Goal: Task Accomplishment & Management: Complete application form

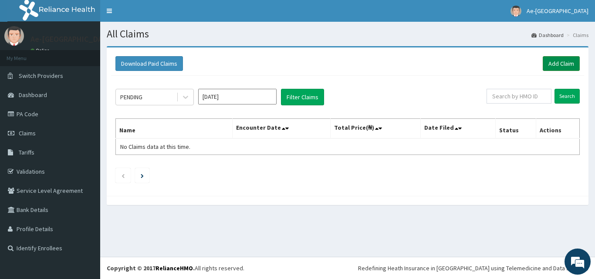
click at [566, 66] on link "Add Claim" at bounding box center [561, 63] width 37 height 15
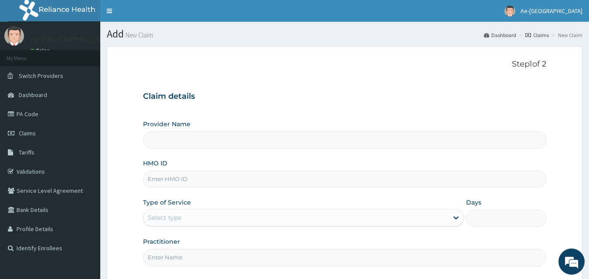
click at [182, 174] on input "HMO ID" at bounding box center [345, 179] width 404 height 17
paste input "awa/10004/a"
type input "awa/10004/a"
type input "Ae-aima hospital"
type input "awa/10004/a"
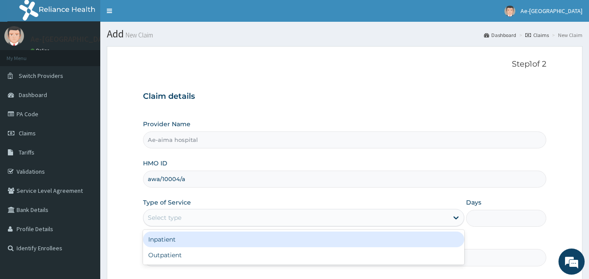
click at [233, 215] on div "Select type" at bounding box center [295, 218] width 305 height 14
click at [222, 243] on div "Inpatient" at bounding box center [303, 240] width 321 height 16
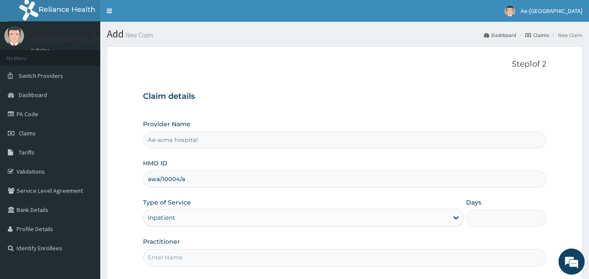
click at [500, 211] on input "Days" at bounding box center [506, 218] width 80 height 17
type input "2"
click at [227, 263] on input "Practitioner" at bounding box center [345, 257] width 404 height 17
type input "[PERSON_NAME]"
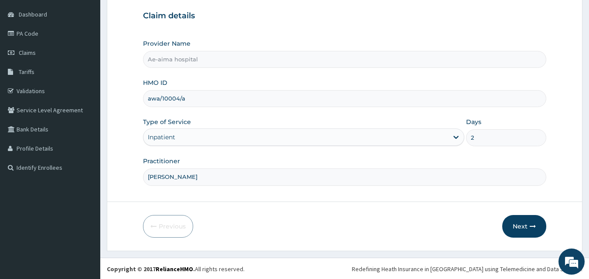
scroll to position [81, 0]
click at [536, 228] on icon "button" at bounding box center [532, 226] width 6 height 6
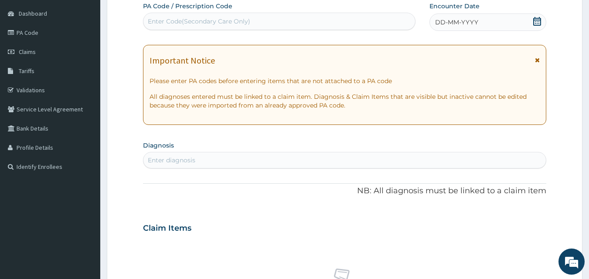
click at [159, 24] on div "Enter Code(Secondary Care Only)" at bounding box center [199, 21] width 102 height 9
drag, startPoint x: 171, startPoint y: 16, endPoint x: 157, endPoint y: 21, distance: 15.1
click at [157, 21] on div "Enter Code(Secondary Care Only)" at bounding box center [199, 21] width 102 height 9
drag, startPoint x: 157, startPoint y: 21, endPoint x: 150, endPoint y: 20, distance: 7.1
click at [150, 20] on div "Enter Code(Secondary Care Only)" at bounding box center [199, 21] width 102 height 9
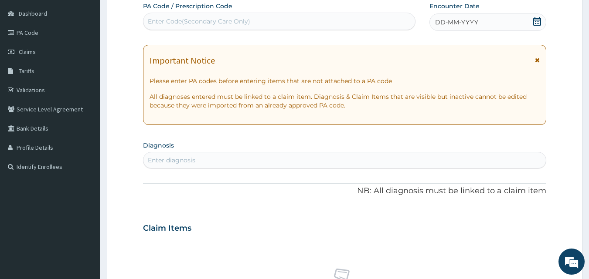
paste input "PA/EE5BEC"
type input "PA/EE5BEC"
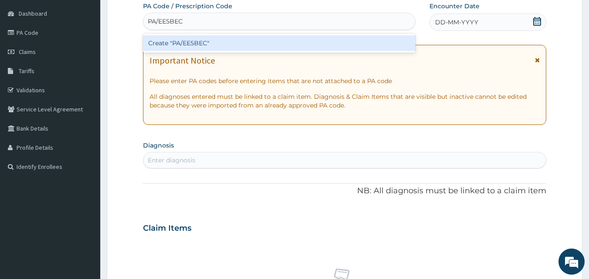
click at [226, 41] on div "Create "PA/EE5BEC"" at bounding box center [279, 43] width 273 height 16
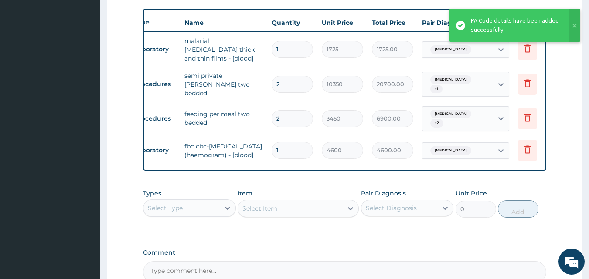
scroll to position [0, 34]
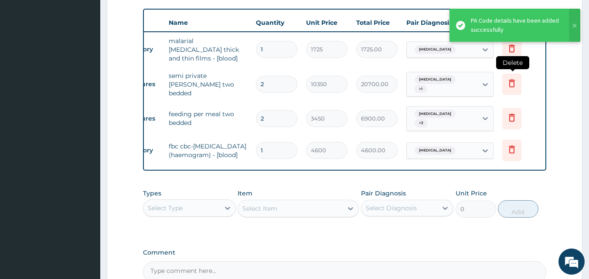
click at [514, 78] on icon at bounding box center [511, 83] width 10 height 10
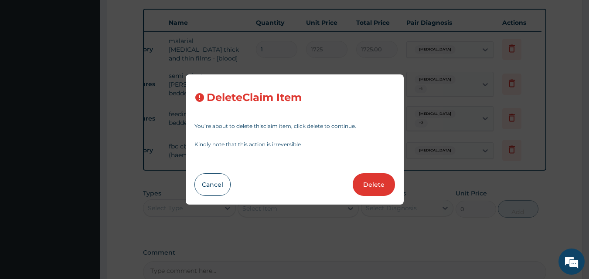
drag, startPoint x: 377, startPoint y: 189, endPoint x: 396, endPoint y: 171, distance: 25.6
click at [379, 187] on button "Delete" at bounding box center [374, 184] width 42 height 23
type input "3450"
type input "6900.00"
type input "1"
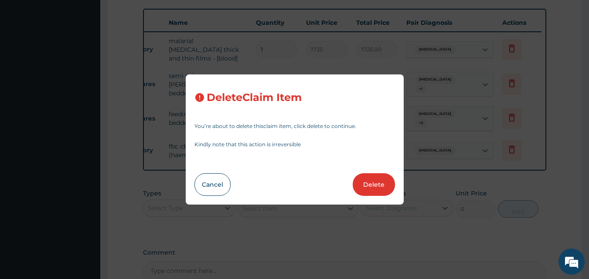
type input "4600"
type input "4600.00"
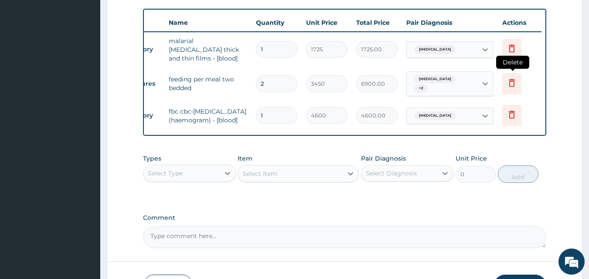
click at [511, 78] on icon at bounding box center [511, 83] width 10 height 10
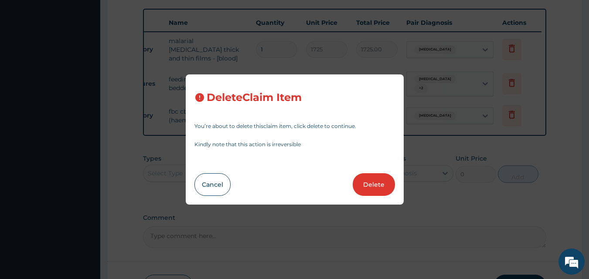
drag, startPoint x: 391, startPoint y: 183, endPoint x: 384, endPoint y: 181, distance: 6.8
click at [389, 182] on button "Delete" at bounding box center [374, 184] width 42 height 23
type input "1"
type input "4600"
type input "4600.00"
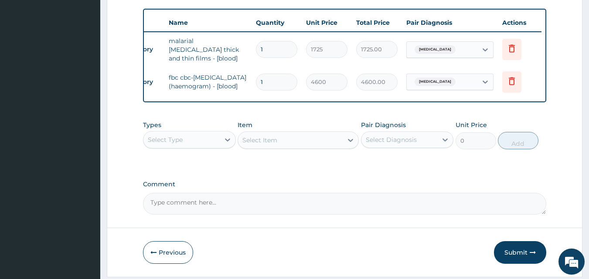
drag, startPoint x: 197, startPoint y: 146, endPoint x: 193, endPoint y: 154, distance: 9.6
click at [196, 147] on div "Select Type" at bounding box center [181, 140] width 76 height 14
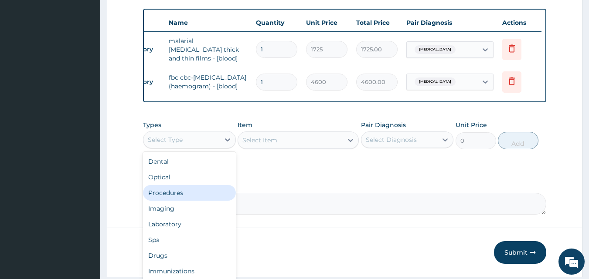
click at [198, 195] on div "Procedures" at bounding box center [189, 193] width 93 height 16
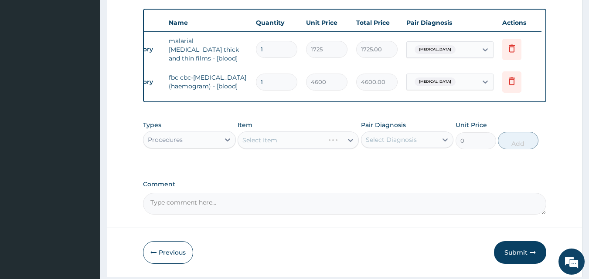
click at [261, 148] on div "Select Item" at bounding box center [297, 140] width 121 height 17
click at [275, 149] on div "Select Item" at bounding box center [297, 140] width 121 height 17
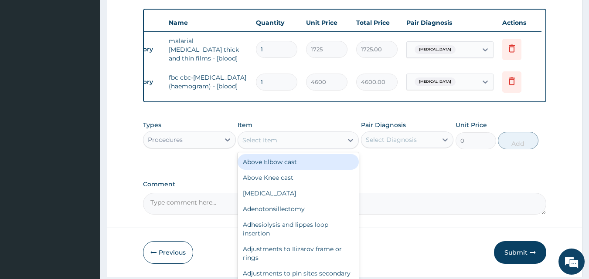
click at [281, 147] on div "Select Item" at bounding box center [290, 140] width 105 height 14
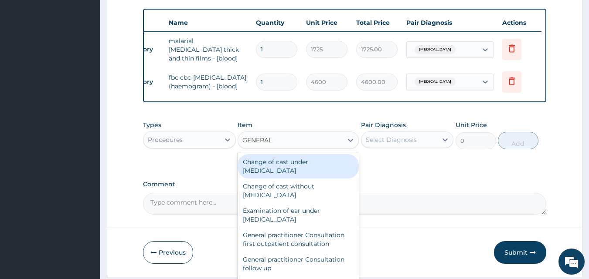
type input "GENERAL W"
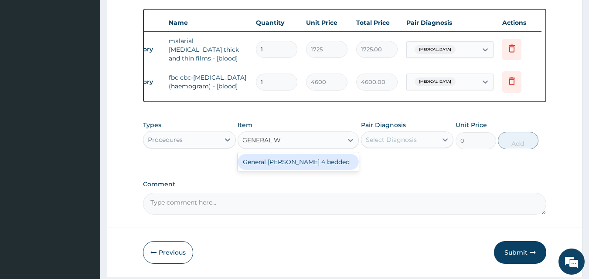
drag, startPoint x: 329, startPoint y: 176, endPoint x: 328, endPoint y: 168, distance: 8.0
click at [328, 169] on div "General [PERSON_NAME] 4 bedded" at bounding box center [297, 162] width 121 height 16
type input "7475"
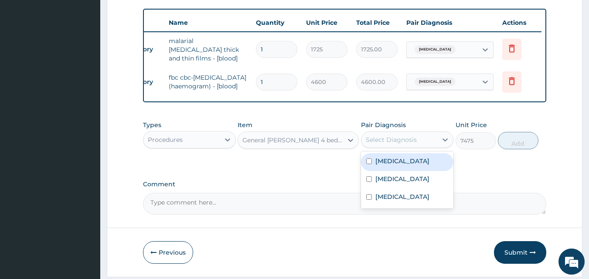
click at [406, 144] on div "Select Diagnosis" at bounding box center [391, 140] width 51 height 9
drag, startPoint x: 410, startPoint y: 166, endPoint x: 411, endPoint y: 180, distance: 14.4
click at [410, 166] on div "[MEDICAL_DATA]" at bounding box center [407, 162] width 93 height 18
checkbox input "true"
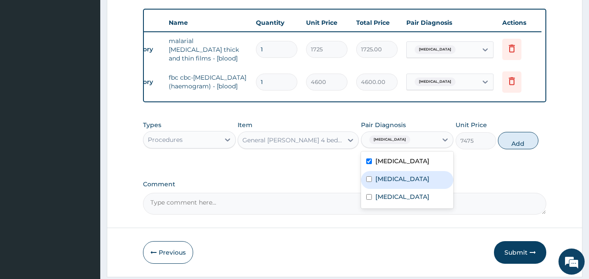
click at [411, 182] on div "[MEDICAL_DATA]" at bounding box center [407, 180] width 93 height 18
checkbox input "true"
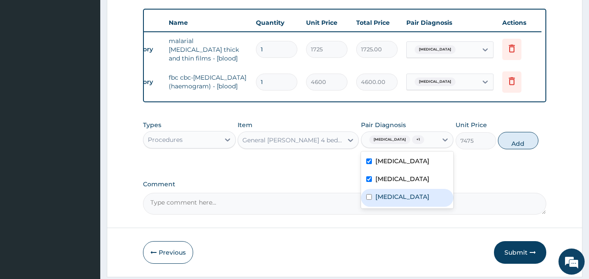
drag, startPoint x: 413, startPoint y: 200, endPoint x: 420, endPoint y: 188, distance: 14.4
click at [414, 199] on div "[MEDICAL_DATA]" at bounding box center [407, 198] width 93 height 18
checkbox input "true"
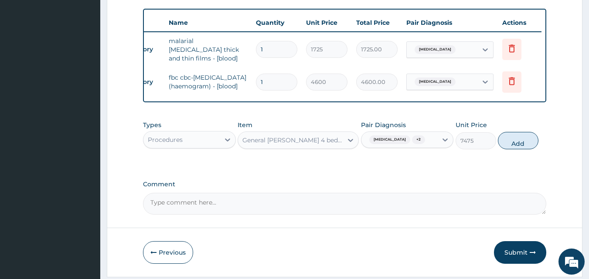
drag, startPoint x: 528, startPoint y: 146, endPoint x: 306, endPoint y: 155, distance: 222.0
click at [527, 146] on button "Add" at bounding box center [518, 140] width 41 height 17
type input "0"
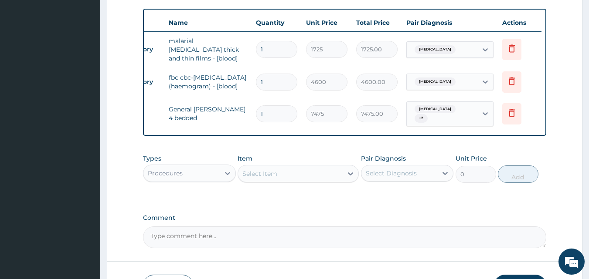
click at [286, 181] on div "Select Item" at bounding box center [290, 174] width 105 height 14
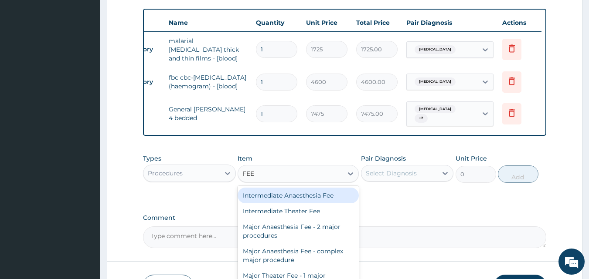
type input "FEED"
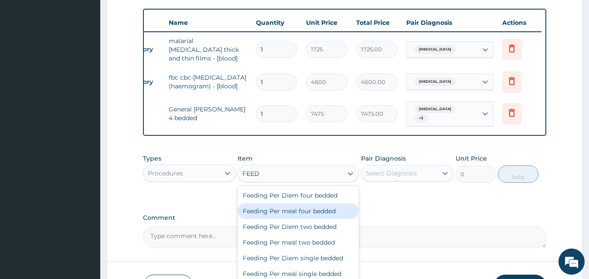
drag, startPoint x: 312, startPoint y: 212, endPoint x: 383, endPoint y: 190, distance: 73.6
click at [316, 211] on div "Feeding Per meal four bedded" at bounding box center [297, 211] width 121 height 16
type input "2875"
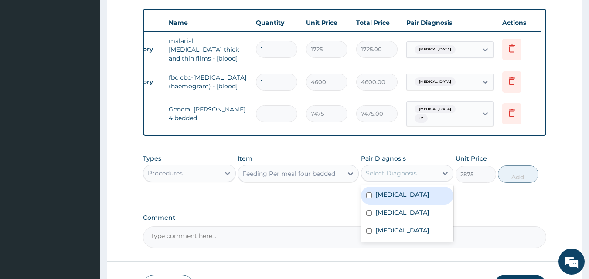
click at [391, 178] on div "Select Diagnosis" at bounding box center [391, 173] width 51 height 9
click at [397, 202] on div "[MEDICAL_DATA]" at bounding box center [407, 196] width 93 height 18
checkbox input "true"
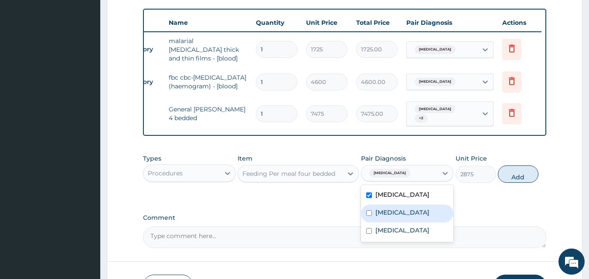
click at [398, 212] on label "[MEDICAL_DATA]" at bounding box center [402, 212] width 54 height 9
click at [398, 222] on div "[MEDICAL_DATA]" at bounding box center [407, 214] width 93 height 18
checkbox input "false"
click at [399, 226] on div "[MEDICAL_DATA]" at bounding box center [407, 232] width 93 height 18
checkbox input "true"
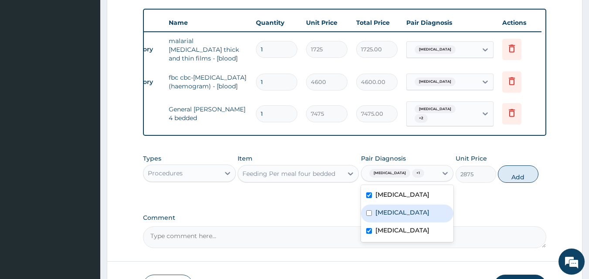
click at [397, 215] on label "[MEDICAL_DATA]" at bounding box center [402, 212] width 54 height 9
checkbox input "true"
drag, startPoint x: 526, startPoint y: 174, endPoint x: 482, endPoint y: 176, distance: 44.0
click at [525, 174] on button "Add" at bounding box center [518, 174] width 41 height 17
type input "0"
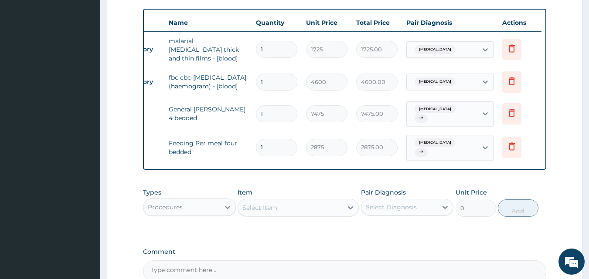
type input "0.00"
type input "2"
type input "5750.00"
type input "2"
click at [274, 111] on input "1" at bounding box center [276, 113] width 41 height 17
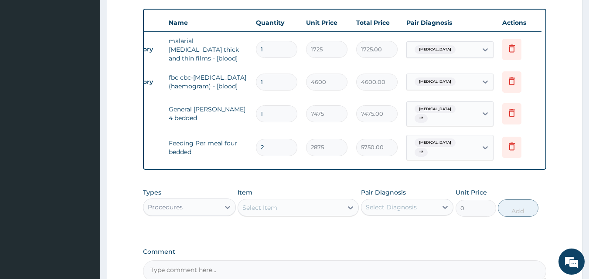
type input "0.00"
type input "2"
type input "14950.00"
type input "2"
click at [181, 210] on div "Procedures" at bounding box center [165, 207] width 35 height 9
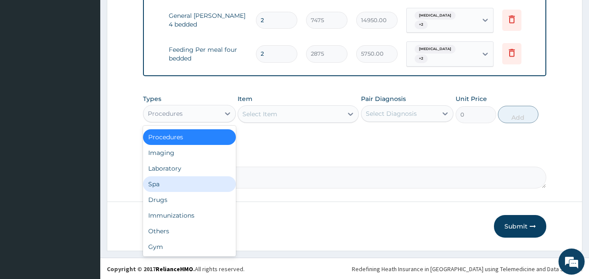
scroll to position [0, 0]
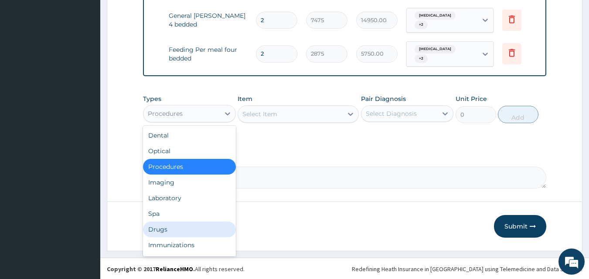
click at [194, 222] on div "Drugs" at bounding box center [189, 230] width 93 height 16
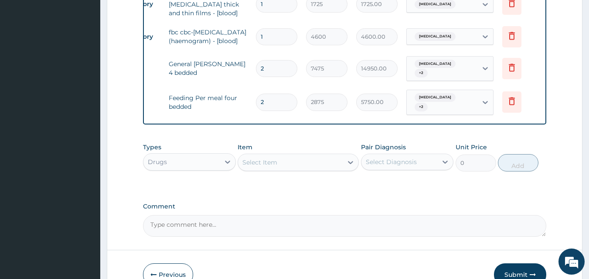
scroll to position [366, 0]
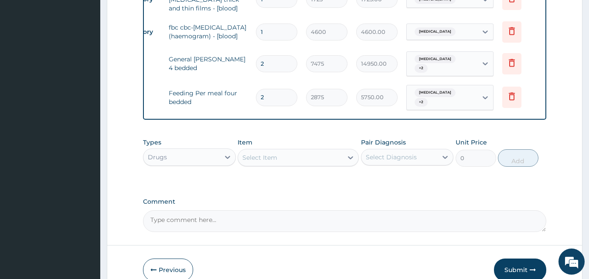
click at [209, 156] on div "Drugs" at bounding box center [181, 157] width 76 height 14
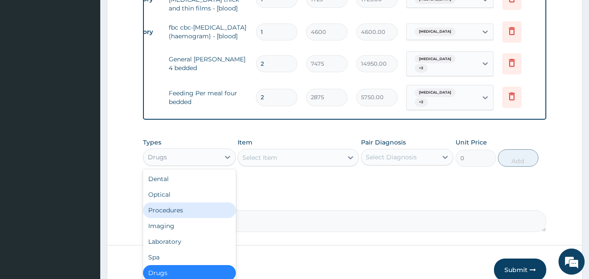
click at [211, 212] on div "Procedures" at bounding box center [189, 211] width 93 height 16
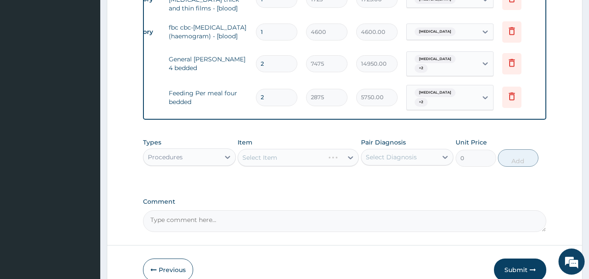
click at [303, 156] on div "Select Item" at bounding box center [297, 157] width 121 height 17
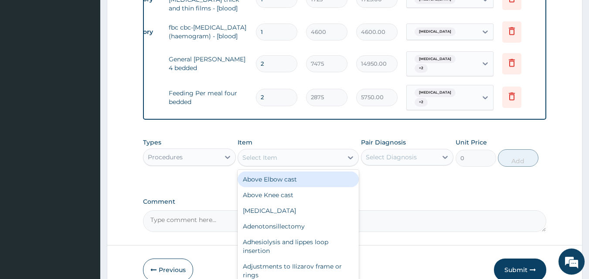
click at [298, 155] on div "Select Item" at bounding box center [290, 158] width 105 height 14
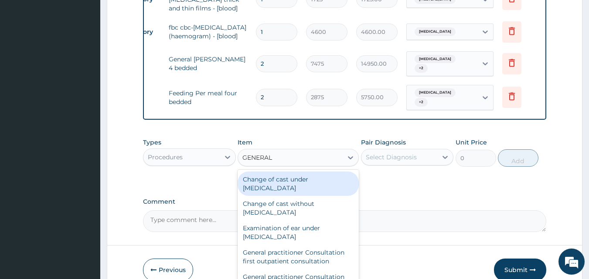
type input "GENERAL P"
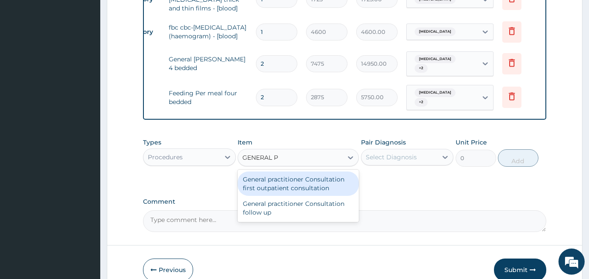
drag, startPoint x: 300, startPoint y: 191, endPoint x: 338, endPoint y: 177, distance: 39.8
click at [309, 188] on div "General practitioner Consultation first outpatient consultation" at bounding box center [297, 184] width 121 height 24
type input "3795"
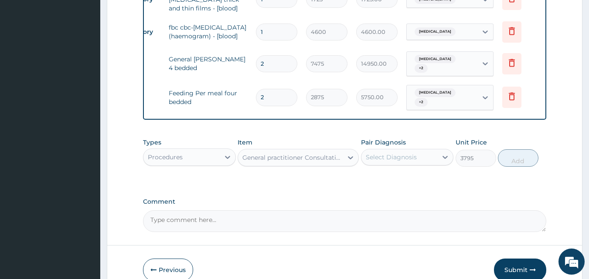
click at [404, 162] on div "Select Diagnosis" at bounding box center [399, 157] width 76 height 14
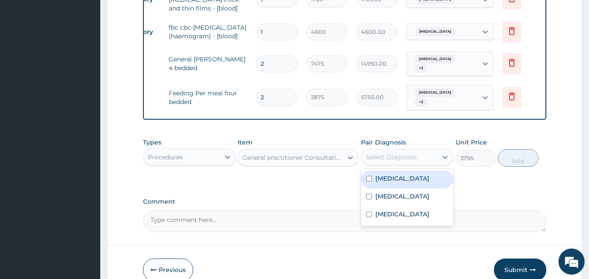
click at [406, 175] on div "[MEDICAL_DATA]" at bounding box center [407, 180] width 93 height 18
checkbox input "true"
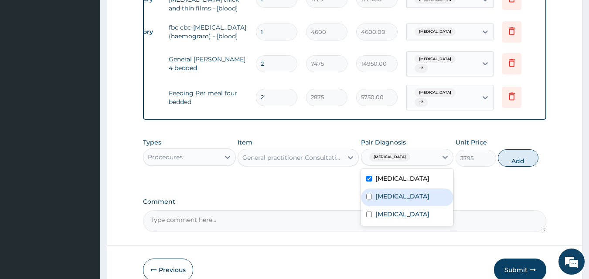
drag, startPoint x: 407, startPoint y: 193, endPoint x: 407, endPoint y: 206, distance: 12.2
click at [407, 195] on label "[MEDICAL_DATA]" at bounding box center [402, 196] width 54 height 9
checkbox input "true"
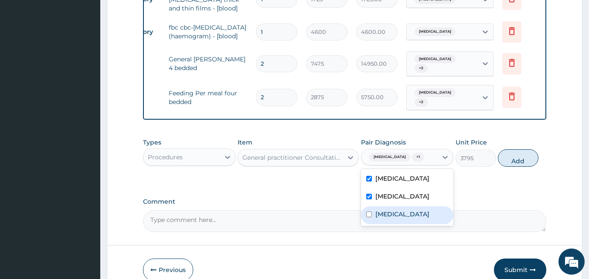
drag, startPoint x: 404, startPoint y: 217, endPoint x: 410, endPoint y: 211, distance: 8.3
click at [405, 216] on div "[MEDICAL_DATA]" at bounding box center [407, 216] width 93 height 18
checkbox input "true"
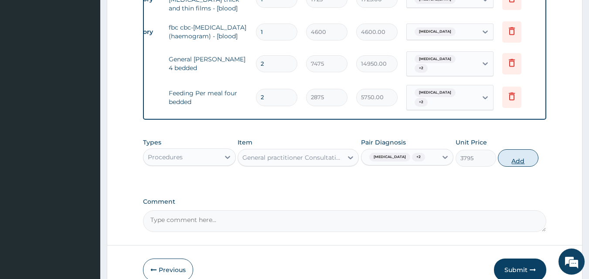
click at [527, 158] on button "Add" at bounding box center [518, 157] width 41 height 17
type input "0"
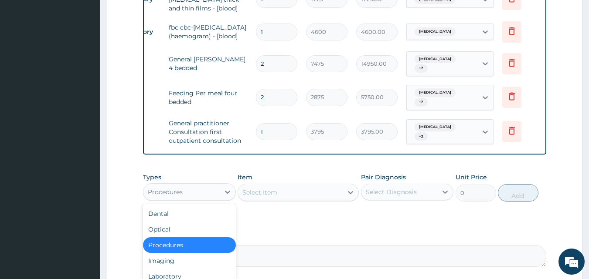
drag, startPoint x: 210, startPoint y: 192, endPoint x: 209, endPoint y: 201, distance: 9.2
click at [209, 192] on div "Procedures" at bounding box center [181, 192] width 76 height 14
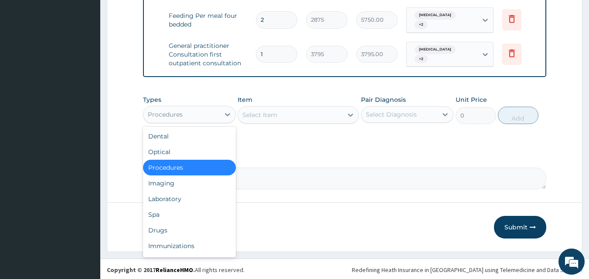
scroll to position [444, 0]
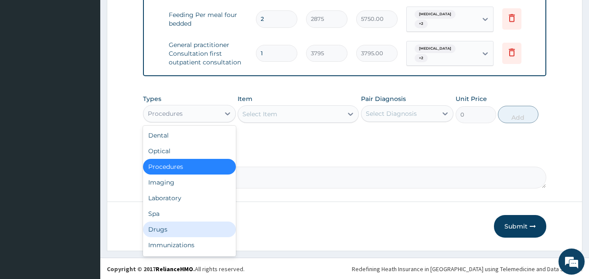
drag, startPoint x: 197, startPoint y: 227, endPoint x: 300, endPoint y: 143, distance: 132.6
click at [197, 226] on div "Drugs" at bounding box center [189, 230] width 93 height 16
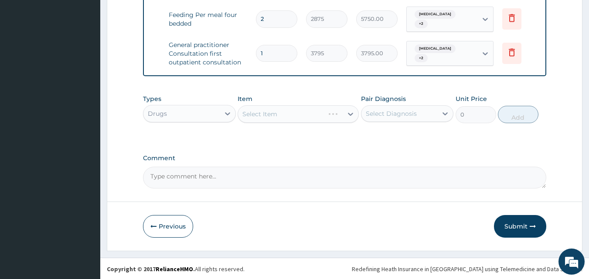
click at [303, 116] on div "Select Item" at bounding box center [297, 113] width 121 height 17
drag, startPoint x: 267, startPoint y: 113, endPoint x: 265, endPoint y: 105, distance: 8.7
click at [267, 110] on div "Select Item" at bounding box center [259, 114] width 35 height 9
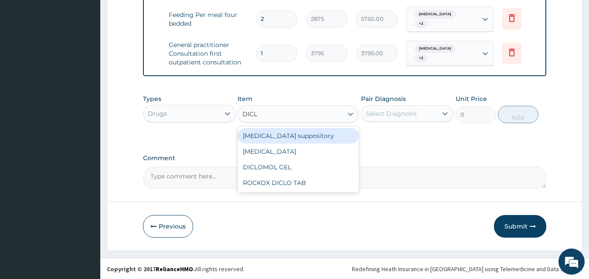
type input "DICLO"
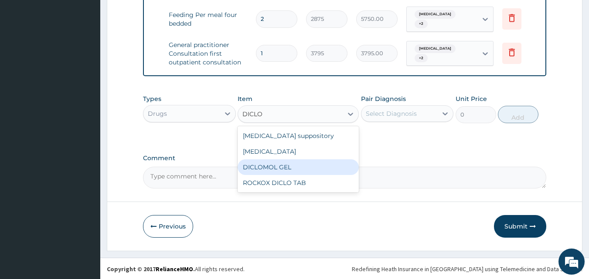
click at [323, 162] on div "DICLOMOL GEL" at bounding box center [297, 167] width 121 height 16
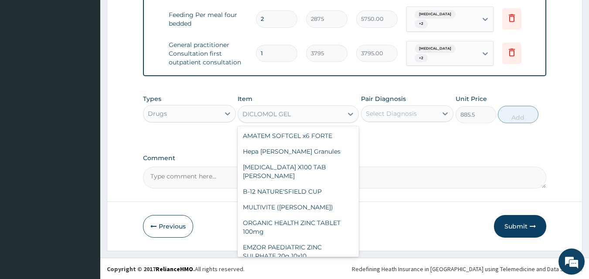
click at [332, 109] on div "DICLOMOL GEL" at bounding box center [290, 114] width 105 height 14
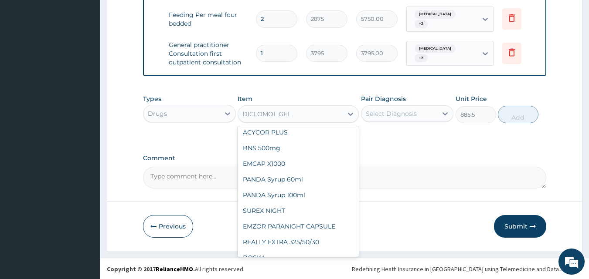
drag, startPoint x: 291, startPoint y: 227, endPoint x: 383, endPoint y: 170, distance: 108.5
type input "632.5"
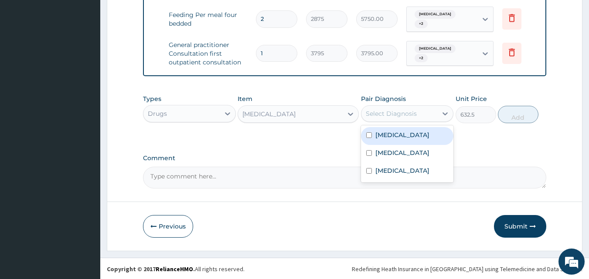
drag, startPoint x: 419, startPoint y: 109, endPoint x: 414, endPoint y: 142, distance: 32.5
click at [419, 113] on div "Select Diagnosis" at bounding box center [399, 114] width 76 height 14
drag, startPoint x: 414, startPoint y: 142, endPoint x: 411, endPoint y: 157, distance: 16.0
click at [414, 143] on div "[MEDICAL_DATA]" at bounding box center [407, 136] width 93 height 18
checkbox input "true"
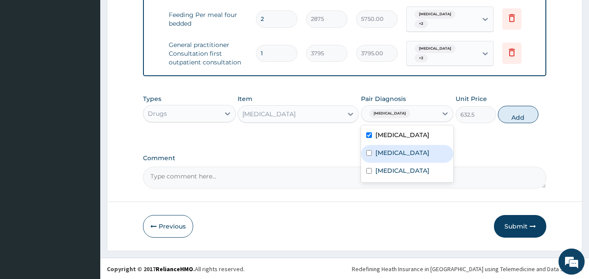
click at [411, 161] on div "[MEDICAL_DATA]" at bounding box center [407, 154] width 93 height 18
checkbox input "true"
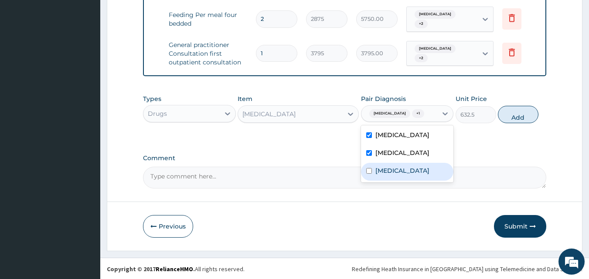
click at [409, 166] on div "[MEDICAL_DATA]" at bounding box center [407, 172] width 93 height 18
checkbox input "true"
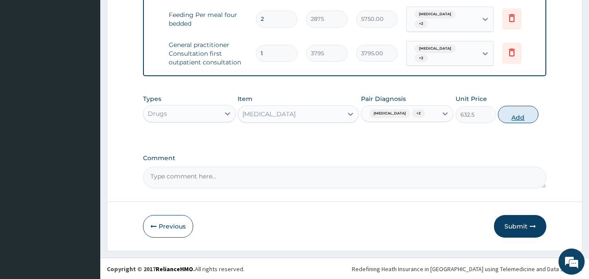
click at [518, 118] on button "Add" at bounding box center [518, 114] width 41 height 17
type input "0"
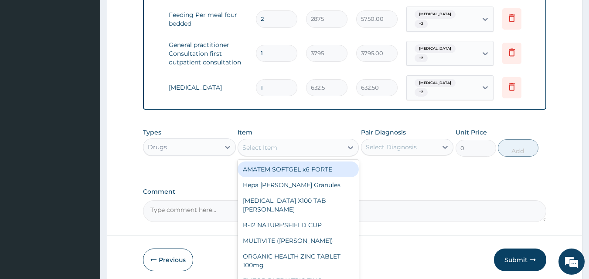
click at [307, 142] on div "Select Item" at bounding box center [290, 148] width 105 height 14
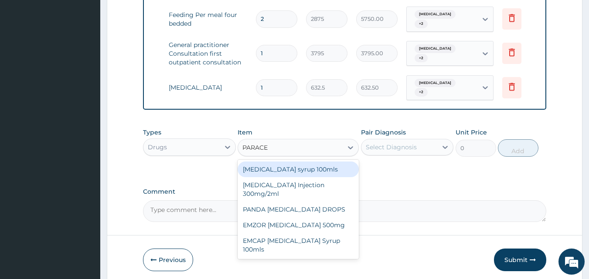
type input "PARACET"
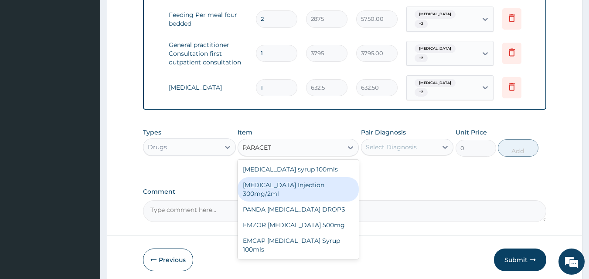
click at [317, 177] on div "[MEDICAL_DATA] Injection 300mg/2ml" at bounding box center [297, 189] width 121 height 24
type input "278.3"
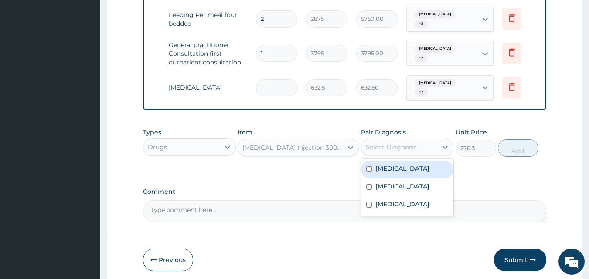
click at [412, 144] on div "Select Diagnosis" at bounding box center [391, 147] width 51 height 9
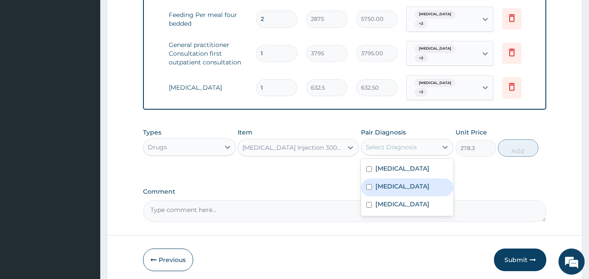
click at [412, 179] on div "[MEDICAL_DATA]" at bounding box center [407, 188] width 93 height 18
checkbox input "true"
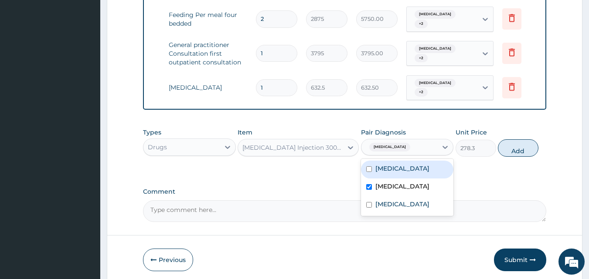
drag, startPoint x: 412, startPoint y: 170, endPoint x: 412, endPoint y: 201, distance: 31.4
click at [412, 173] on div "[MEDICAL_DATA]" at bounding box center [407, 170] width 93 height 18
checkbox input "true"
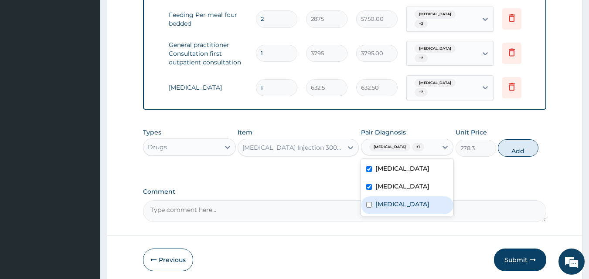
drag, startPoint x: 411, startPoint y: 200, endPoint x: 414, endPoint y: 194, distance: 6.4
click at [413, 197] on div "[MEDICAL_DATA]" at bounding box center [407, 206] width 93 height 18
checkbox input "true"
drag, startPoint x: 537, startPoint y: 139, endPoint x: 512, endPoint y: 144, distance: 26.2
click at [536, 139] on div "Types Drugs Item [MEDICAL_DATA] Injection 300mg/2ml Pair Diagnosis option [MEDI…" at bounding box center [345, 142] width 404 height 37
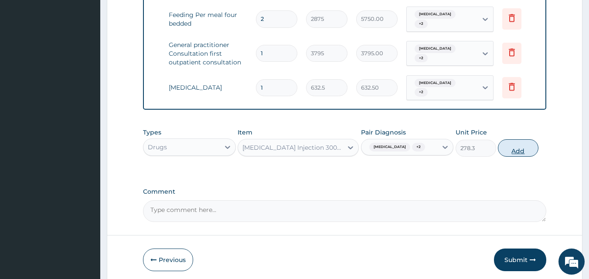
click at [510, 144] on button "Add" at bounding box center [518, 147] width 41 height 17
type input "0"
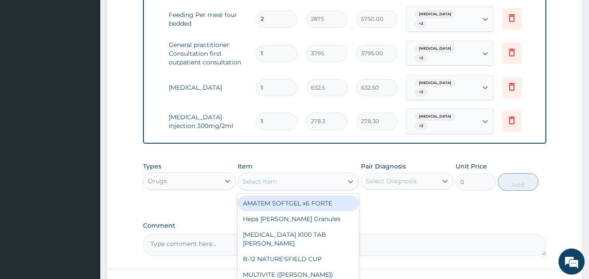
click at [271, 177] on div "Select Item" at bounding box center [259, 181] width 35 height 9
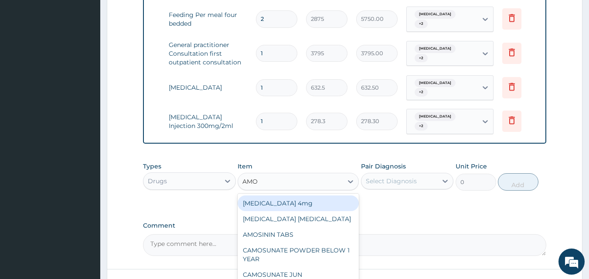
type input "AMOX"
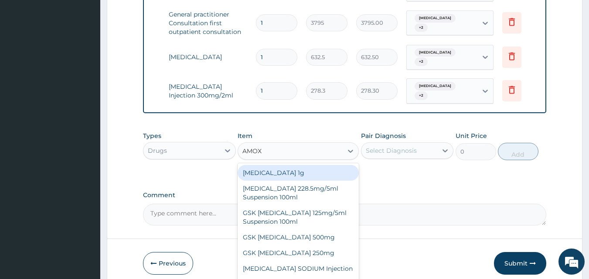
scroll to position [504, 0]
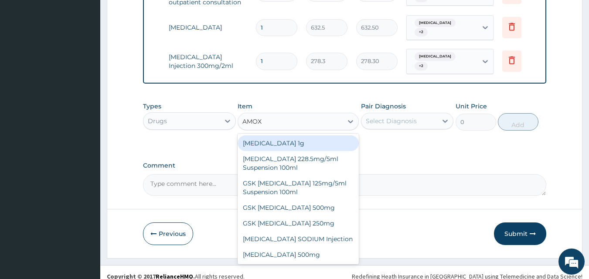
drag, startPoint x: 298, startPoint y: 136, endPoint x: 388, endPoint y: 119, distance: 91.7
click at [299, 136] on div "[MEDICAL_DATA] 1g" at bounding box center [297, 144] width 121 height 16
type input "759"
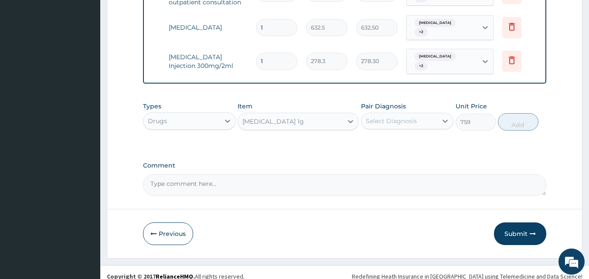
click at [392, 117] on div "Select Diagnosis" at bounding box center [391, 121] width 51 height 9
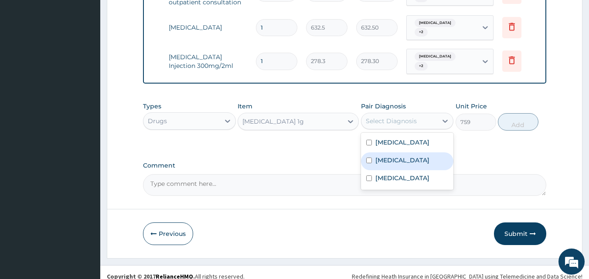
click at [398, 158] on div "[MEDICAL_DATA]" at bounding box center [407, 162] width 93 height 18
checkbox input "true"
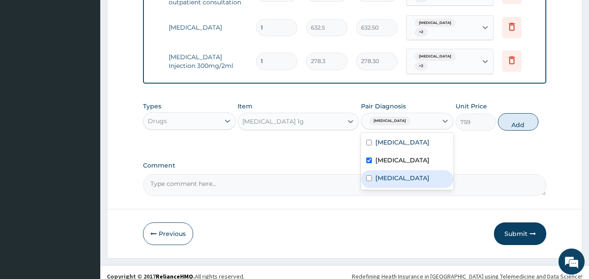
drag, startPoint x: 395, startPoint y: 162, endPoint x: 474, endPoint y: 126, distance: 86.6
click at [396, 159] on div "[MEDICAL_DATA] [MEDICAL_DATA] [MEDICAL_DATA]" at bounding box center [407, 161] width 93 height 57
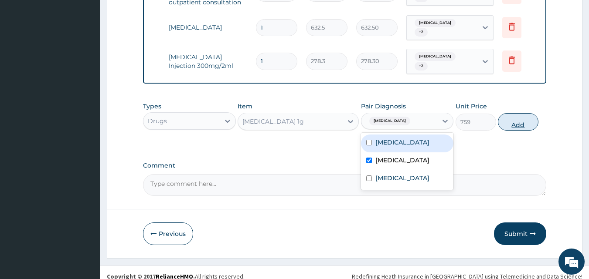
click at [527, 115] on button "Add" at bounding box center [518, 121] width 41 height 17
type input "0"
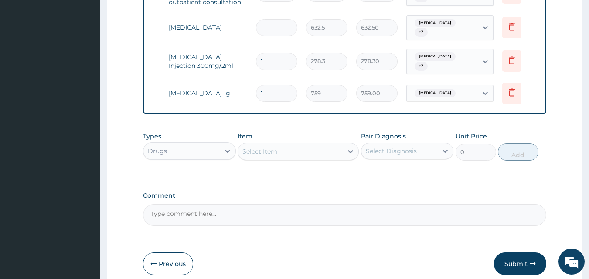
click at [312, 145] on div "Select Item" at bounding box center [290, 152] width 105 height 14
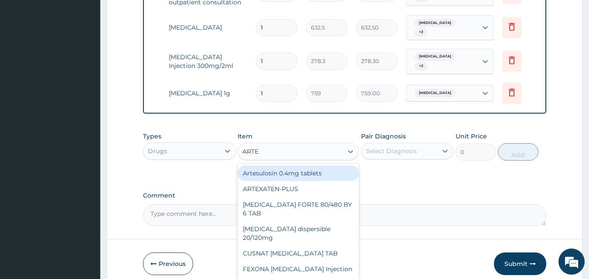
type input "ARTES"
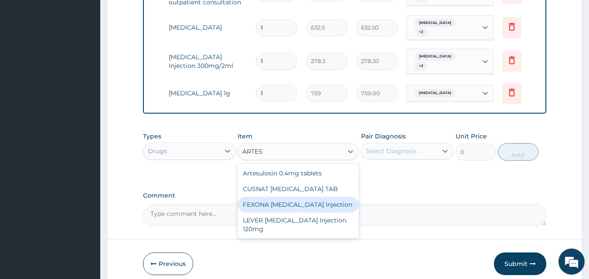
click at [335, 200] on div "FEXONA [MEDICAL_DATA] Injection" at bounding box center [297, 205] width 121 height 16
type input "1644.5"
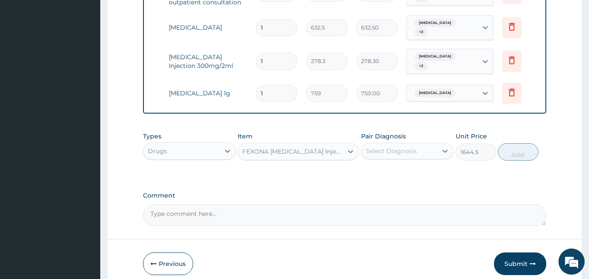
click at [428, 144] on div "Select Diagnosis" at bounding box center [399, 151] width 76 height 14
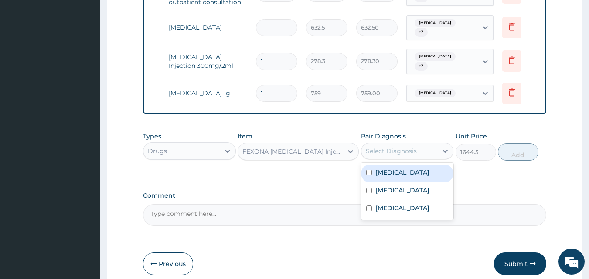
drag, startPoint x: 417, startPoint y: 165, endPoint x: 507, endPoint y: 148, distance: 91.3
click at [421, 165] on div "[MEDICAL_DATA]" at bounding box center [407, 174] width 93 height 18
checkbox input "true"
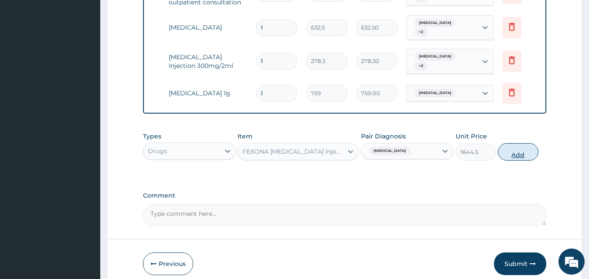
click at [529, 146] on button "Add" at bounding box center [518, 151] width 41 height 17
type input "0"
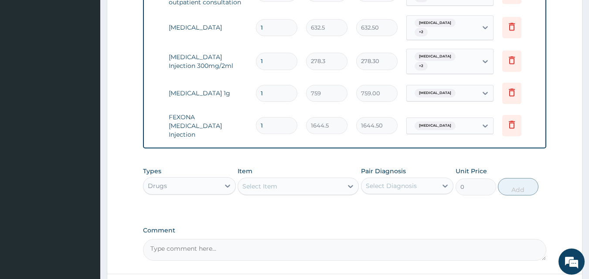
click at [272, 183] on div "Types Drugs Item Select Item Pair Diagnosis Select Diagnosis Unit Price 0 Add" at bounding box center [345, 181] width 404 height 37
click at [276, 182] on div "Select Item" at bounding box center [259, 186] width 35 height 9
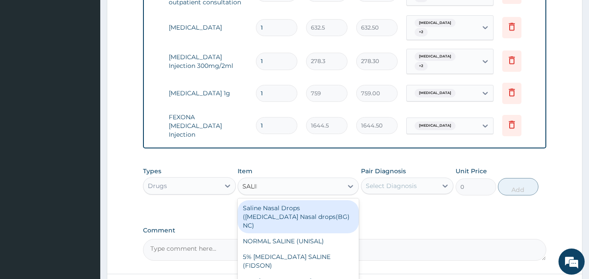
type input "SALINE"
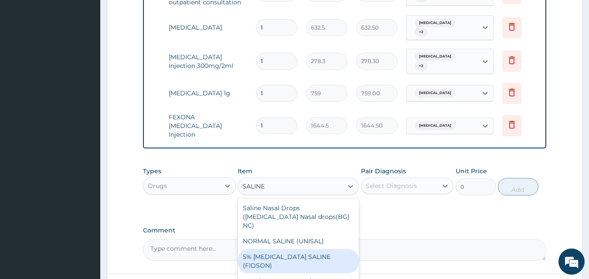
click at [333, 249] on div "5% [MEDICAL_DATA] SALINE (FIDSON)" at bounding box center [297, 261] width 121 height 24
type input "1897.5"
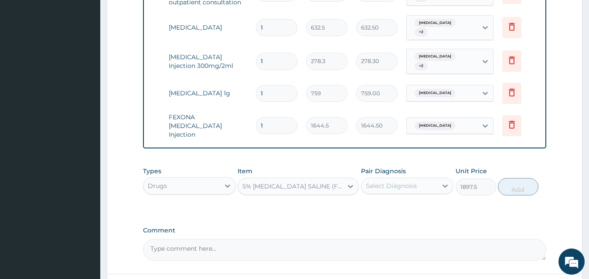
drag, startPoint x: 408, startPoint y: 173, endPoint x: 406, endPoint y: 183, distance: 10.2
click at [408, 182] on div "Select Diagnosis" at bounding box center [391, 186] width 51 height 9
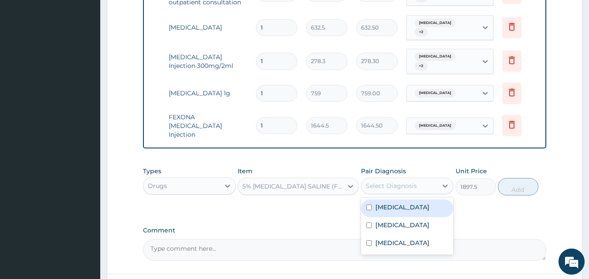
drag, startPoint x: 403, startPoint y: 203, endPoint x: 401, endPoint y: 218, distance: 15.4
click at [403, 207] on div "[MEDICAL_DATA] [MEDICAL_DATA] [MEDICAL_DATA]" at bounding box center [407, 226] width 93 height 57
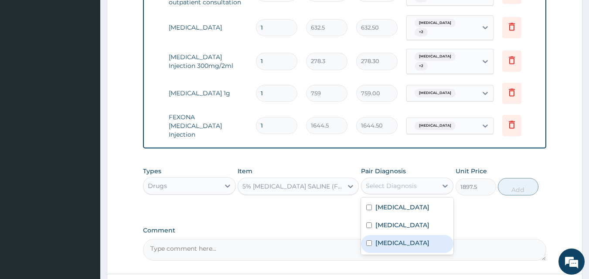
click at [400, 235] on div "[MEDICAL_DATA]" at bounding box center [407, 244] width 93 height 18
checkbox input "true"
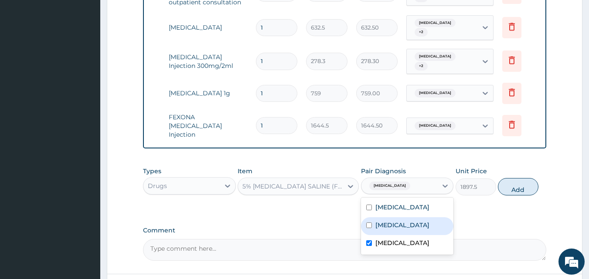
drag, startPoint x: 400, startPoint y: 218, endPoint x: 401, endPoint y: 206, distance: 12.6
click at [401, 217] on div "[MEDICAL_DATA]" at bounding box center [407, 226] width 93 height 18
checkbox input "true"
drag, startPoint x: 401, startPoint y: 205, endPoint x: 403, endPoint y: 200, distance: 5.1
click at [402, 201] on div "[MEDICAL_DATA] [MEDICAL_DATA] [MEDICAL_DATA]" at bounding box center [407, 226] width 93 height 57
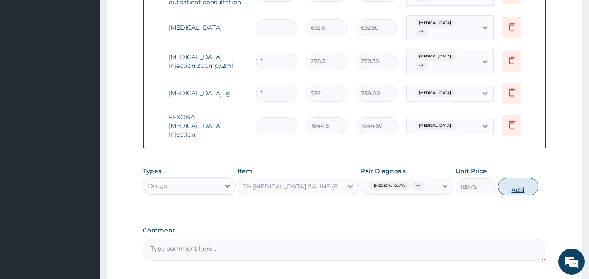
click at [532, 178] on button "Add" at bounding box center [518, 186] width 41 height 17
type input "0"
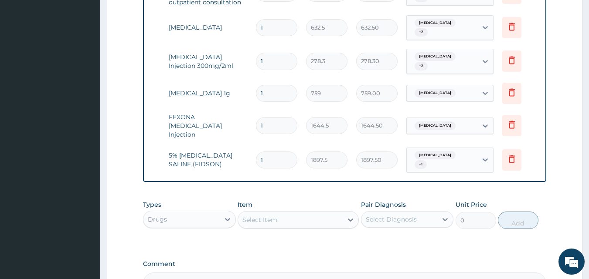
click at [287, 213] on div "Select Item" at bounding box center [290, 220] width 105 height 14
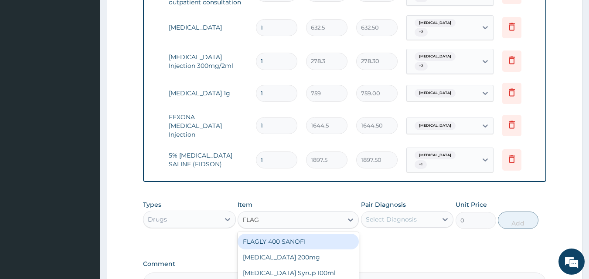
type input "FLAGY"
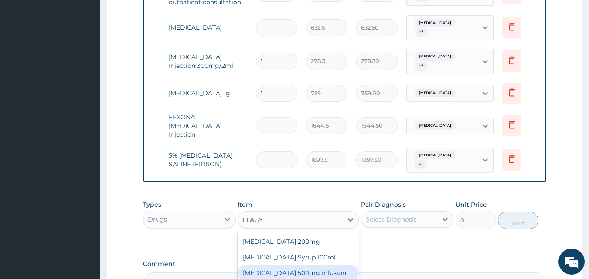
drag, startPoint x: 297, startPoint y: 256, endPoint x: 391, endPoint y: 219, distance: 100.7
click at [304, 265] on div "[MEDICAL_DATA] 500mg infusion" at bounding box center [297, 273] width 121 height 16
type input "632.5"
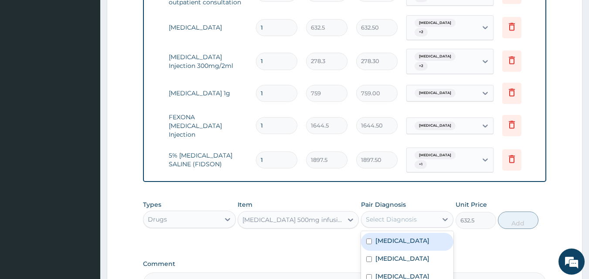
drag, startPoint x: 405, startPoint y: 206, endPoint x: 407, endPoint y: 231, distance: 24.5
click at [406, 215] on div "Select Diagnosis" at bounding box center [391, 219] width 51 height 9
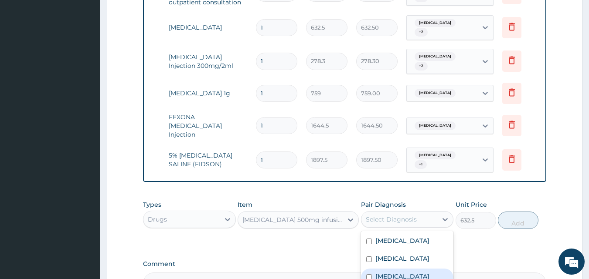
drag, startPoint x: 409, startPoint y: 257, endPoint x: 409, endPoint y: 247, distance: 10.5
click at [409, 250] on div "[MEDICAL_DATA] [MEDICAL_DATA] [MEDICAL_DATA]" at bounding box center [407, 259] width 93 height 57
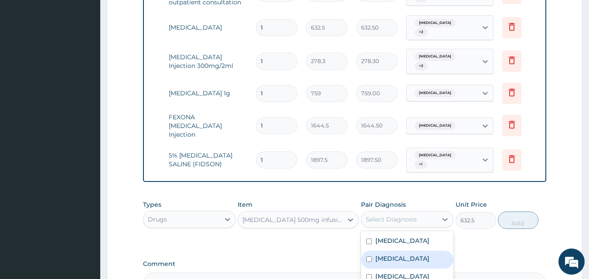
drag, startPoint x: 409, startPoint y: 247, endPoint x: 474, endPoint y: 214, distance: 72.9
click at [410, 251] on div "[MEDICAL_DATA]" at bounding box center [407, 260] width 93 height 18
checkbox input "true"
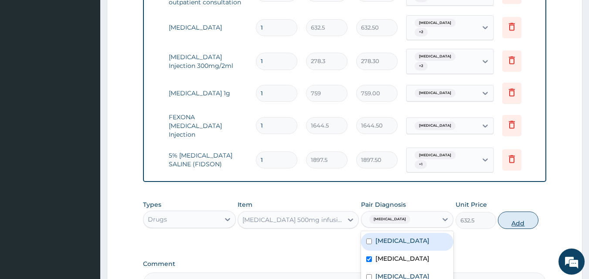
click at [505, 212] on button "Add" at bounding box center [518, 220] width 41 height 17
type input "0"
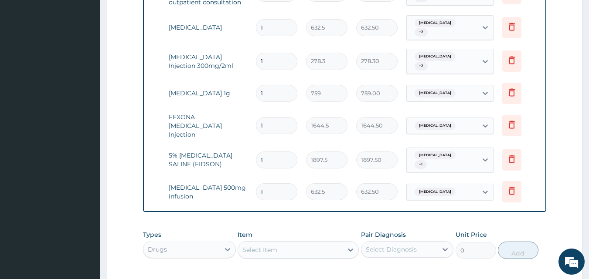
click at [268, 246] on div "Select Item" at bounding box center [259, 250] width 35 height 9
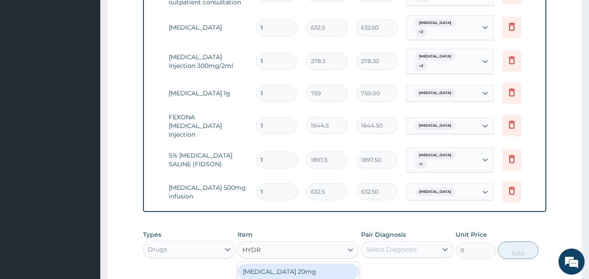
type input "HYDRO"
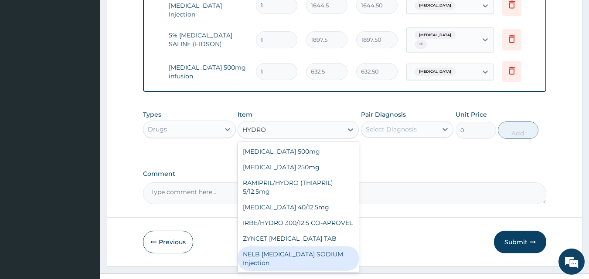
scroll to position [26, 0]
drag, startPoint x: 331, startPoint y: 241, endPoint x: 400, endPoint y: 190, distance: 86.3
click at [337, 247] on div "NELB [MEDICAL_DATA] SODIUM Injection" at bounding box center [297, 259] width 121 height 24
type input "632.5"
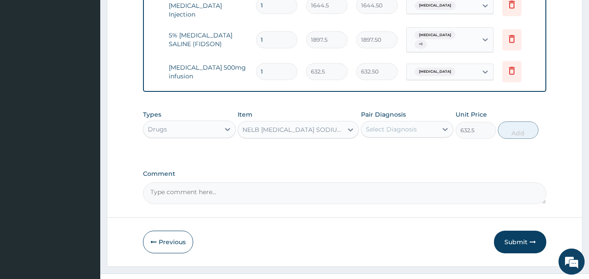
click at [427, 110] on div "Pair Diagnosis Select Diagnosis" at bounding box center [407, 124] width 93 height 29
drag, startPoint x: 428, startPoint y: 119, endPoint x: 428, endPoint y: 124, distance: 4.8
click at [428, 122] on div "Pair Diagnosis Select Diagnosis" at bounding box center [407, 124] width 93 height 29
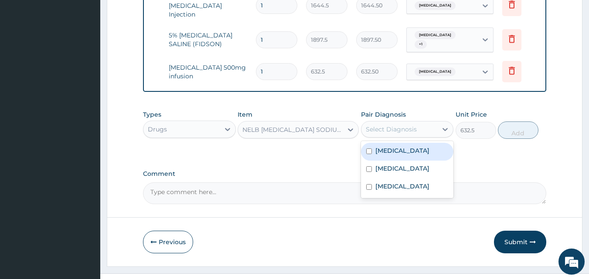
drag, startPoint x: 424, startPoint y: 140, endPoint x: 417, endPoint y: 157, distance: 18.1
click at [422, 144] on div "[MEDICAL_DATA] [MEDICAL_DATA] [MEDICAL_DATA]" at bounding box center [407, 169] width 93 height 57
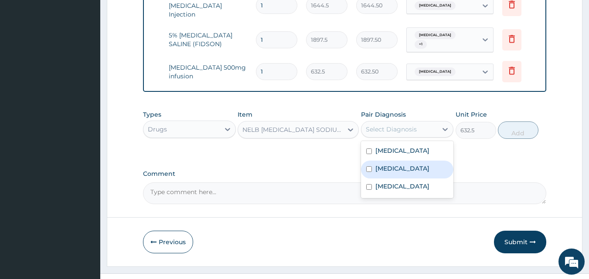
click at [417, 161] on div "[MEDICAL_DATA]" at bounding box center [407, 170] width 93 height 18
checkbox input "true"
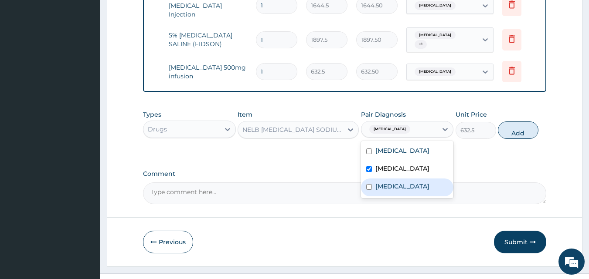
drag, startPoint x: 404, startPoint y: 177, endPoint x: 407, endPoint y: 162, distance: 15.2
click at [406, 179] on div "[MEDICAL_DATA]" at bounding box center [407, 188] width 93 height 18
checkbox input "true"
click at [410, 143] on div "[MEDICAL_DATA]" at bounding box center [407, 152] width 93 height 18
checkbox input "true"
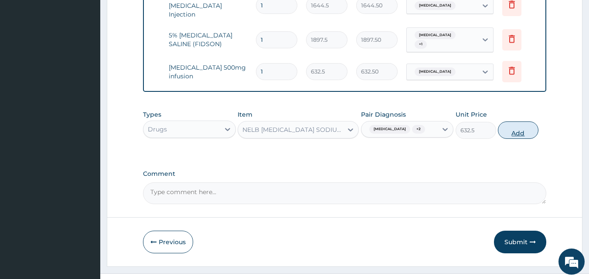
click at [527, 122] on button "Add" at bounding box center [518, 130] width 41 height 17
type input "0"
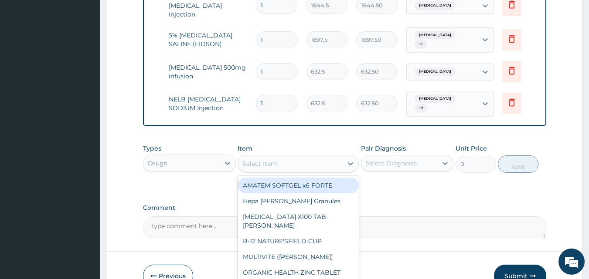
click at [318, 155] on div "Select Item" at bounding box center [297, 163] width 121 height 17
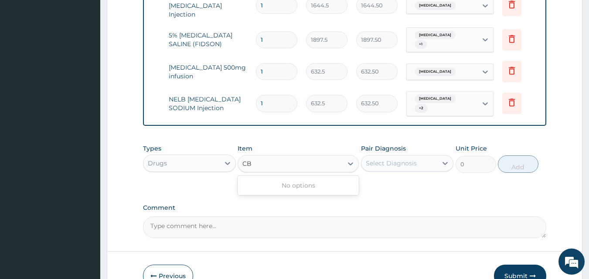
type input "CBC"
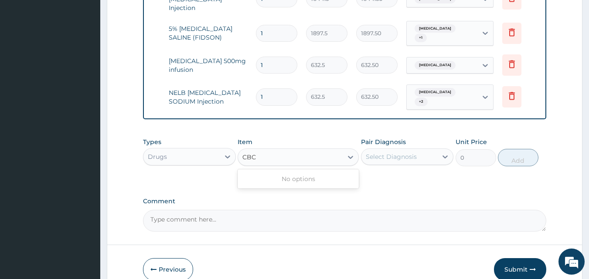
scroll to position [659, 0]
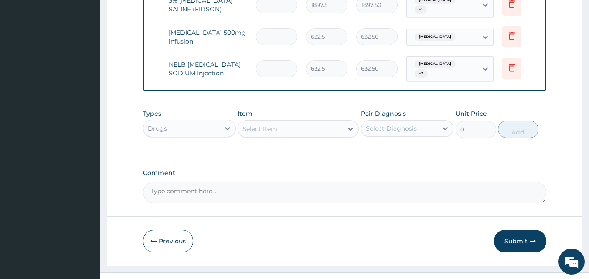
click at [278, 122] on div "Select Item" at bounding box center [290, 129] width 105 height 14
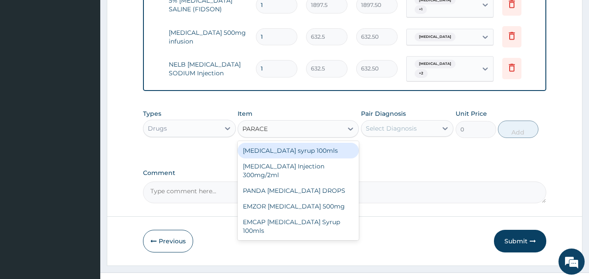
type input "PARACET"
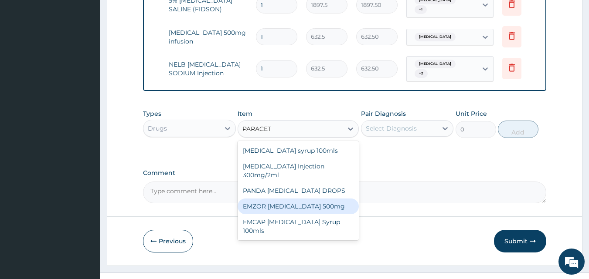
click at [337, 199] on div "EMZOR [MEDICAL_DATA] 500mg" at bounding box center [297, 207] width 121 height 16
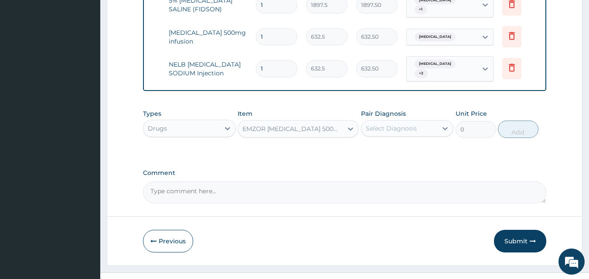
type input "25.3"
click at [390, 122] on div "Select Diagnosis" at bounding box center [399, 129] width 76 height 14
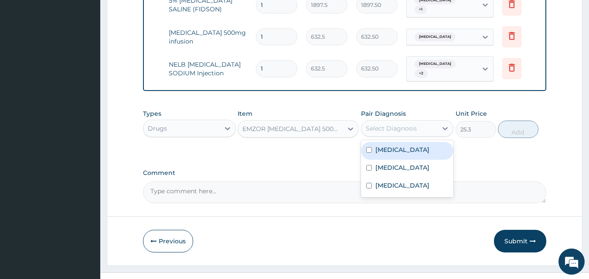
click at [398, 142] on div "[MEDICAL_DATA]" at bounding box center [407, 151] width 93 height 18
checkbox input "true"
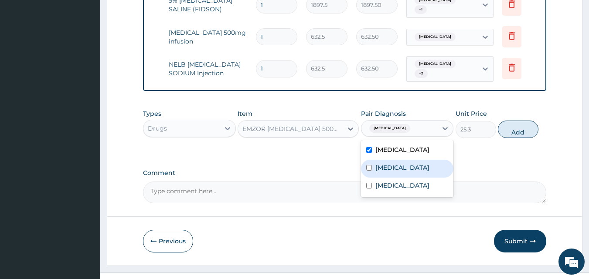
click at [398, 160] on div "[MEDICAL_DATA]" at bounding box center [407, 169] width 93 height 18
checkbox input "true"
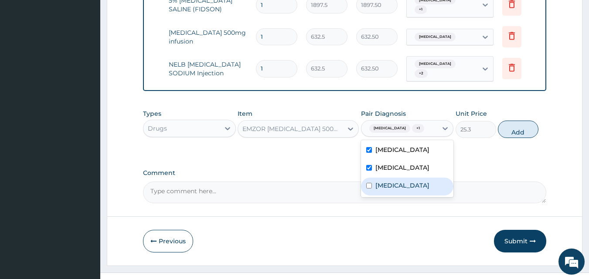
drag, startPoint x: 398, startPoint y: 168, endPoint x: 488, endPoint y: 136, distance: 95.8
click at [400, 178] on div "[MEDICAL_DATA]" at bounding box center [407, 187] width 93 height 18
checkbox input "true"
click at [512, 121] on button "Add" at bounding box center [518, 129] width 41 height 17
type input "0"
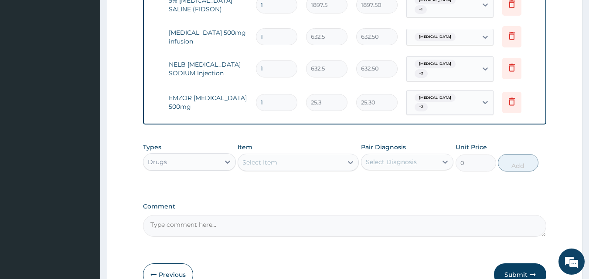
click at [307, 143] on div "Item Select Item" at bounding box center [297, 157] width 121 height 29
click at [305, 156] on div "Select Item" at bounding box center [290, 163] width 105 height 14
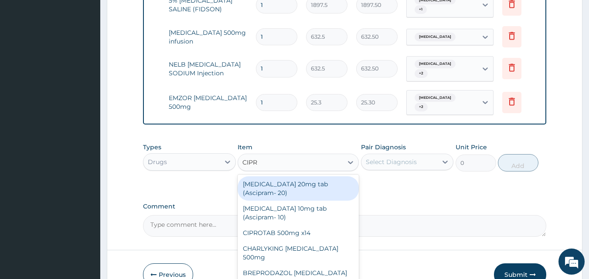
type input "[MEDICAL_DATA]"
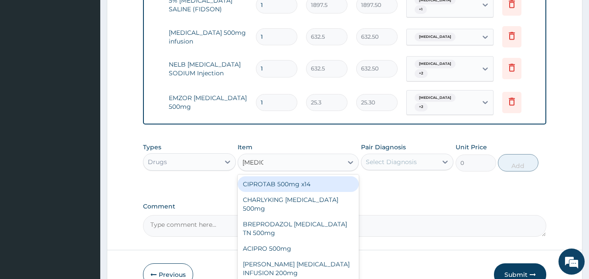
click at [290, 176] on div "CIPROTAB 500mg x14" at bounding box center [297, 184] width 121 height 16
type input "341.55"
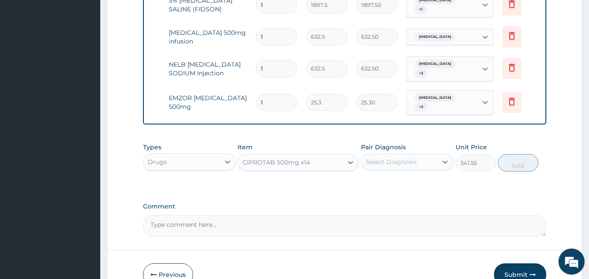
click at [407, 155] on div "Select Diagnosis" at bounding box center [399, 162] width 76 height 14
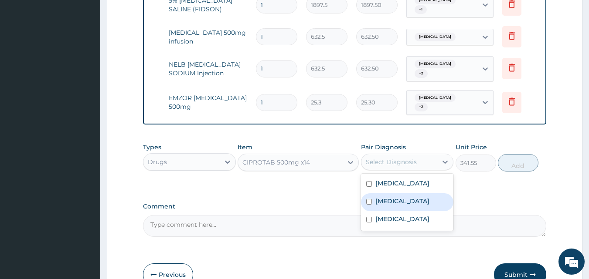
click at [407, 193] on div "[MEDICAL_DATA]" at bounding box center [407, 202] width 93 height 18
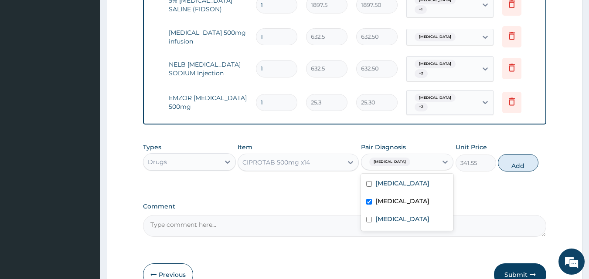
click at [405, 193] on div "[MEDICAL_DATA]" at bounding box center [407, 202] width 93 height 18
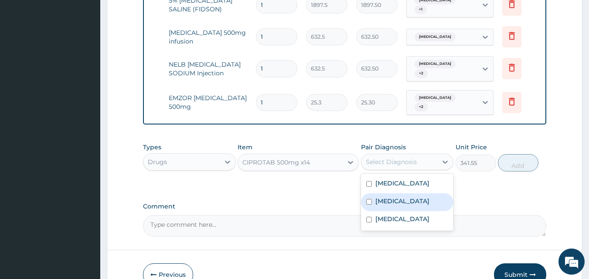
drag, startPoint x: 406, startPoint y: 183, endPoint x: 404, endPoint y: 188, distance: 5.4
click at [405, 197] on label "[MEDICAL_DATA]" at bounding box center [402, 201] width 54 height 9
checkbox input "true"
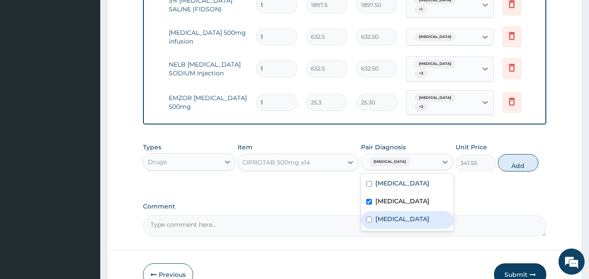
drag, startPoint x: 403, startPoint y: 201, endPoint x: 404, endPoint y: 195, distance: 6.2
click at [403, 211] on div "[MEDICAL_DATA]" at bounding box center [407, 220] width 93 height 18
checkbox input "true"
click at [515, 154] on button "Add" at bounding box center [518, 162] width 41 height 17
type input "0"
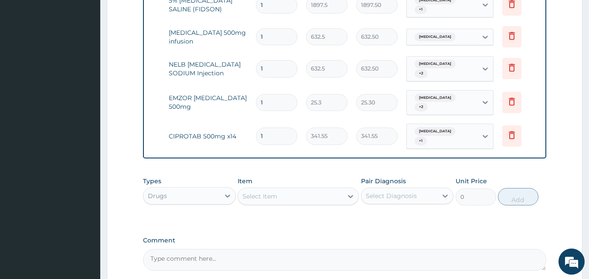
click at [236, 173] on div "Types Drugs Item Select Item Pair Diagnosis Select Diagnosis Unit Price 0 Add" at bounding box center [345, 191] width 404 height 37
click at [268, 192] on div "Select Item" at bounding box center [259, 196] width 35 height 9
type input "Fla"
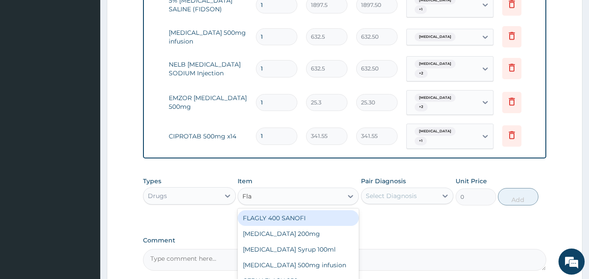
click at [290, 210] on div "FLAGLY 400 SANOFI" at bounding box center [297, 218] width 121 height 16
type input "75.9"
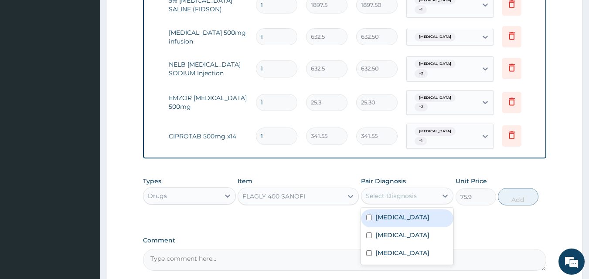
drag, startPoint x: 380, startPoint y: 175, endPoint x: 387, endPoint y: 190, distance: 17.0
click at [381, 192] on div "Select Diagnosis" at bounding box center [391, 196] width 51 height 9
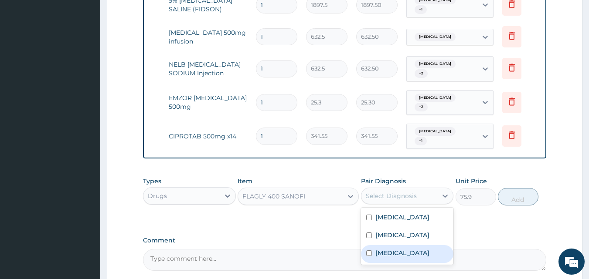
drag, startPoint x: 404, startPoint y: 230, endPoint x: 402, endPoint y: 217, distance: 13.3
click at [403, 245] on div "[MEDICAL_DATA]" at bounding box center [407, 254] width 93 height 18
checkbox input "true"
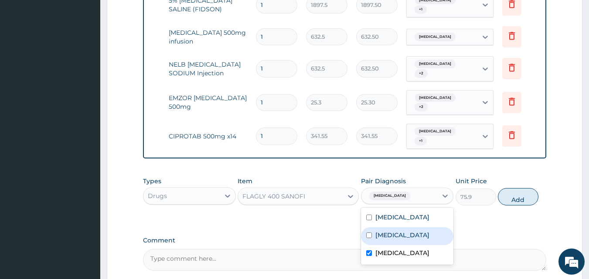
click at [402, 227] on div "[MEDICAL_DATA]" at bounding box center [407, 236] width 93 height 18
checkbox input "true"
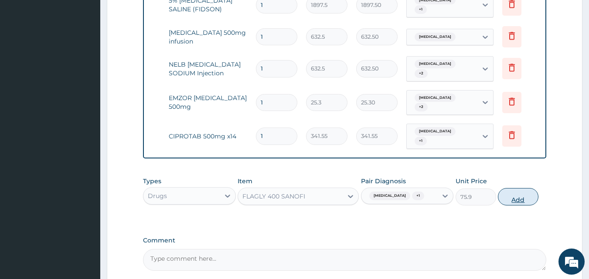
click at [518, 188] on button "Add" at bounding box center [518, 196] width 41 height 17
type input "0"
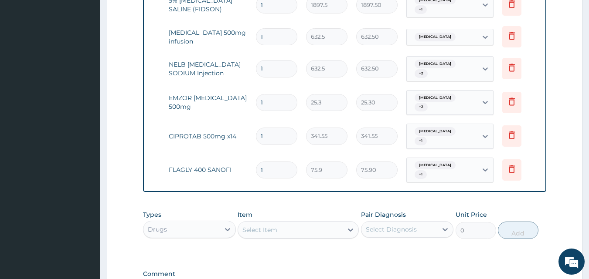
click at [288, 221] on div "Select Item" at bounding box center [297, 229] width 121 height 17
click at [288, 223] on div "Select Item" at bounding box center [290, 230] width 105 height 14
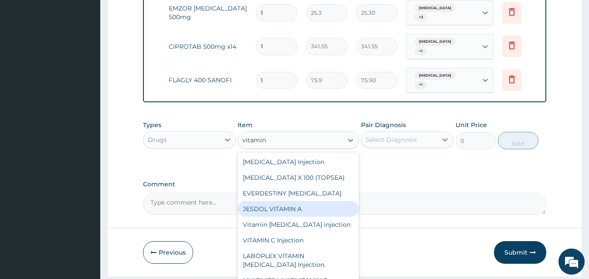
scroll to position [750, 0]
type input "vitamin"
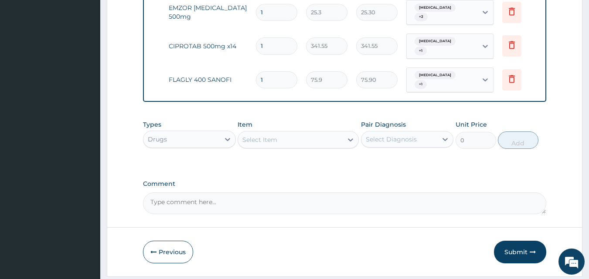
drag, startPoint x: 358, startPoint y: 191, endPoint x: 359, endPoint y: 170, distance: 21.8
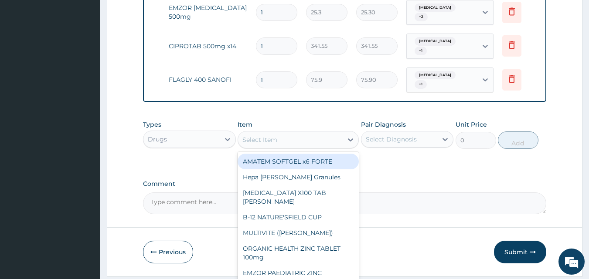
click at [276, 136] on div "Select Item" at bounding box center [259, 140] width 35 height 9
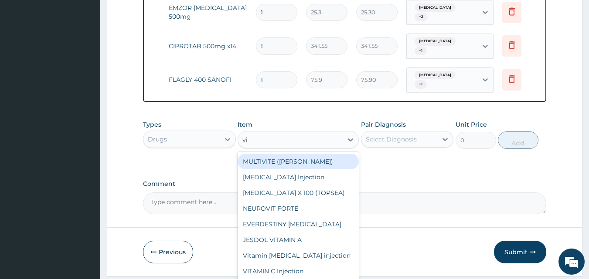
type input "v"
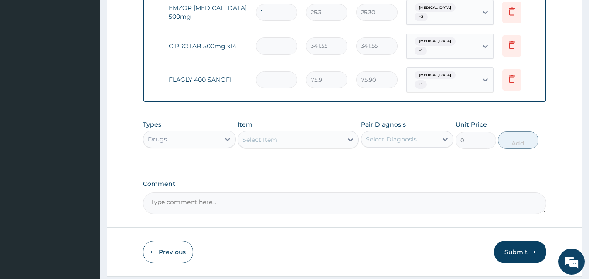
click at [276, 71] on input "1" at bounding box center [276, 79] width 41 height 17
type input "15"
type input "1138.50"
type input "15"
click at [275, 37] on input "1" at bounding box center [276, 45] width 41 height 17
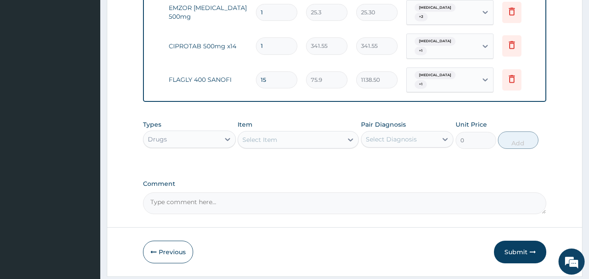
type input "14"
type input "4781.70"
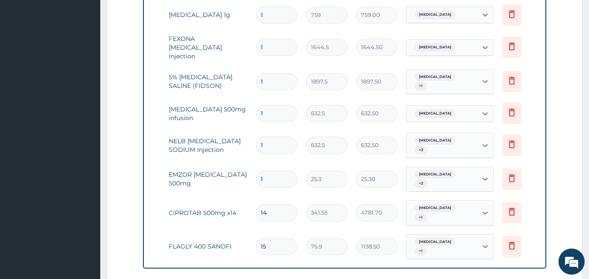
scroll to position [575, 0]
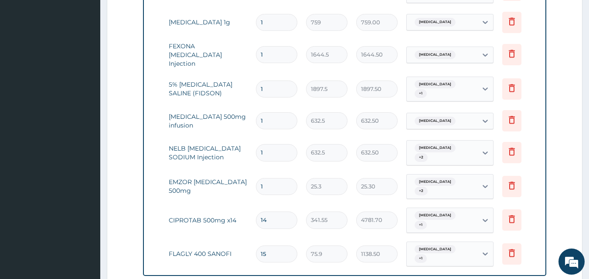
type input "14"
click at [284, 178] on input "1" at bounding box center [276, 186] width 41 height 17
type input "18"
type input "455.40"
type input "18"
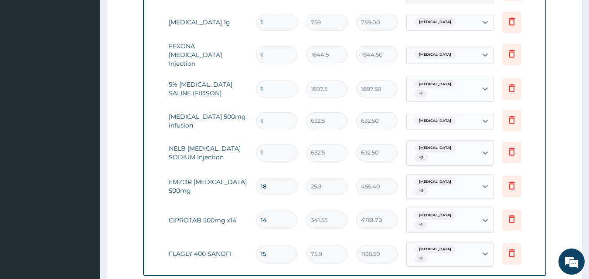
click at [269, 112] on input "1" at bounding box center [276, 120] width 41 height 17
type input "0.00"
type input "3"
type input "1897.50"
type input "3"
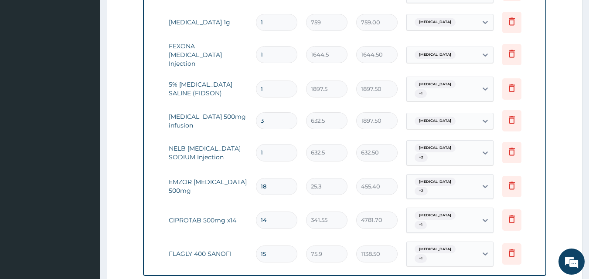
drag, startPoint x: 281, startPoint y: 68, endPoint x: 267, endPoint y: 39, distance: 32.7
click at [280, 81] on input "1" at bounding box center [276, 89] width 41 height 17
click at [265, 46] on input "1" at bounding box center [276, 54] width 41 height 17
drag, startPoint x: 281, startPoint y: 17, endPoint x: 281, endPoint y: 10, distance: 6.5
click at [281, 16] on td "1" at bounding box center [276, 23] width 50 height 26
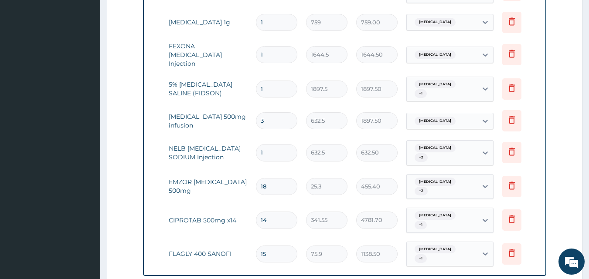
click at [281, 14] on input "1" at bounding box center [276, 22] width 41 height 17
type input "0.00"
type input "4"
type input "3036.00"
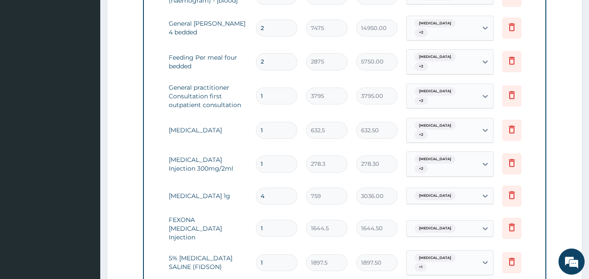
scroll to position [401, 0]
type input "4"
click at [271, 156] on input "1" at bounding box center [276, 164] width 41 height 17
type input "0.00"
type input "6"
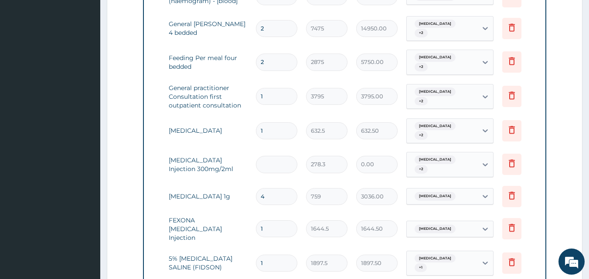
type input "1669.80"
type input "6"
click at [274, 125] on input "1" at bounding box center [276, 130] width 41 height 17
click at [271, 92] on input "1" at bounding box center [276, 96] width 41 height 17
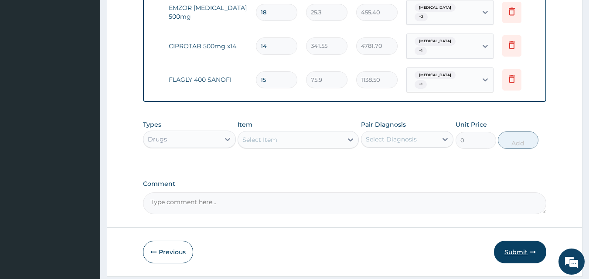
click at [529, 241] on button "Submit" at bounding box center [520, 252] width 52 height 23
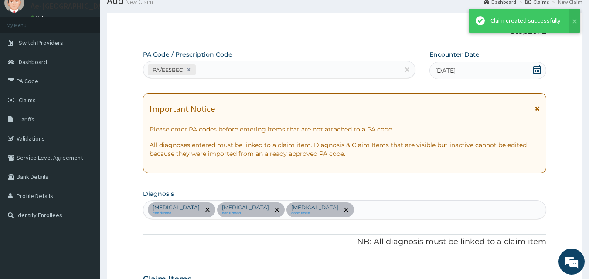
scroll to position [750, 0]
